Goal: Task Accomplishment & Management: Use online tool/utility

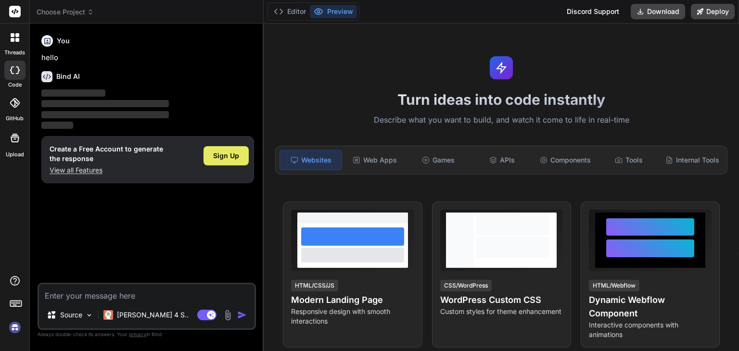
click at [225, 157] on span "Sign Up" at bounding box center [226, 156] width 26 height 10
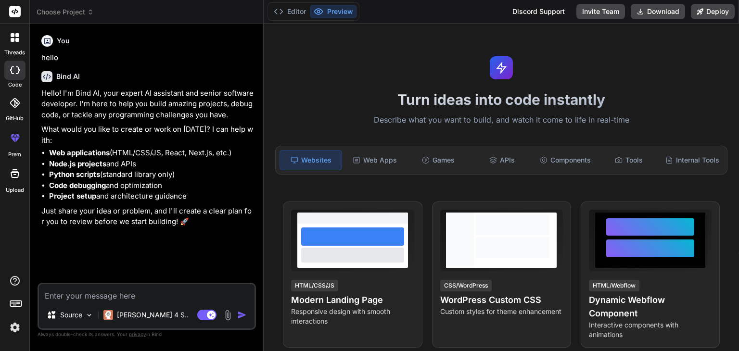
click at [85, 295] on textarea at bounding box center [147, 292] width 216 height 17
click at [85, 314] on img at bounding box center [89, 315] width 8 height 8
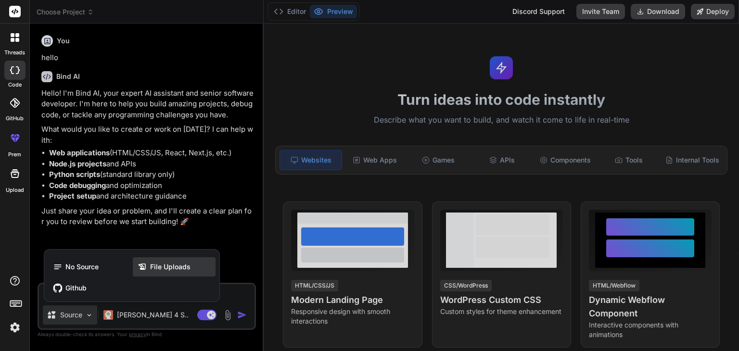
click at [167, 265] on span "File Uploads" at bounding box center [170, 267] width 40 height 10
type textarea "x"
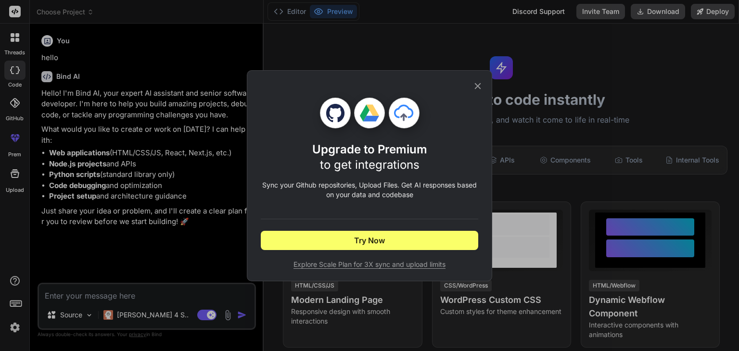
click at [479, 87] on icon at bounding box center [478, 86] width 6 height 6
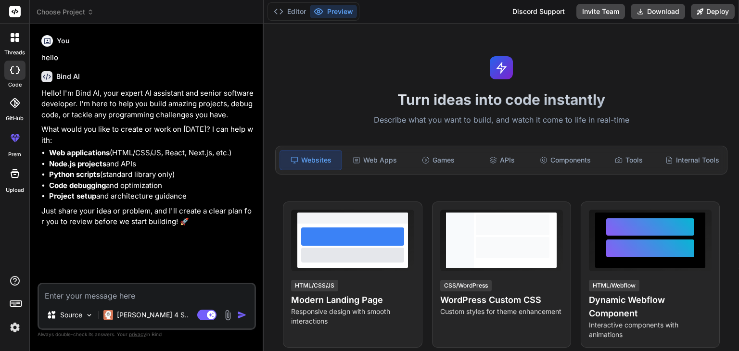
click at [116, 297] on textarea at bounding box center [147, 292] width 216 height 17
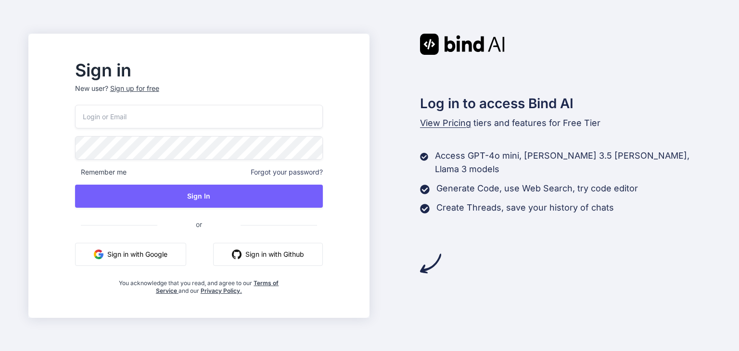
click at [156, 250] on button "Sign in with Google" at bounding box center [130, 254] width 111 height 23
